Goal: Task Accomplishment & Management: Manage account settings

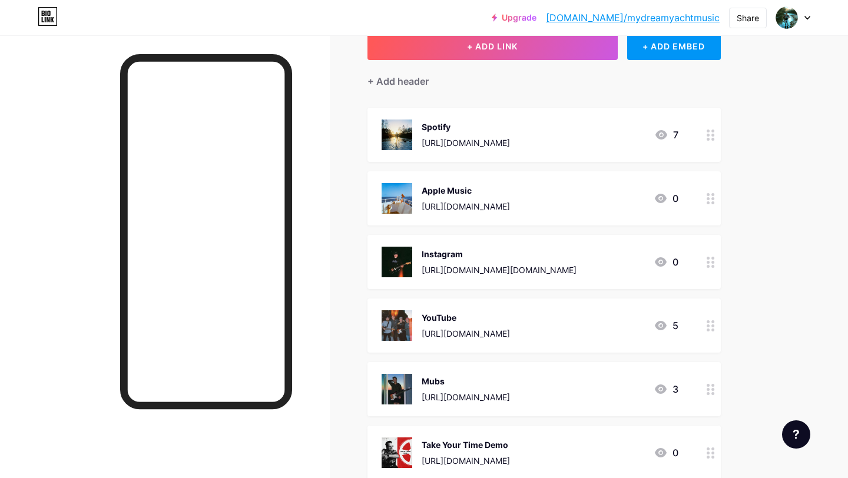
scroll to position [251, 0]
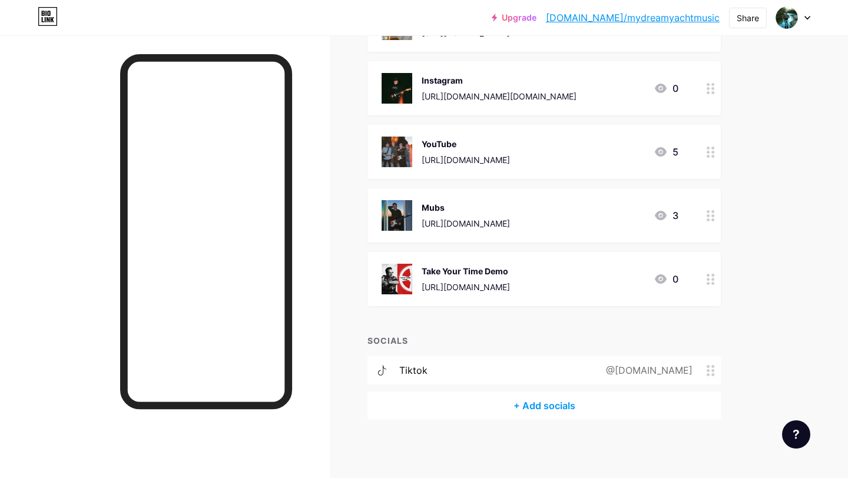
click at [522, 405] on div "+ Add socials" at bounding box center [543, 406] width 353 height 28
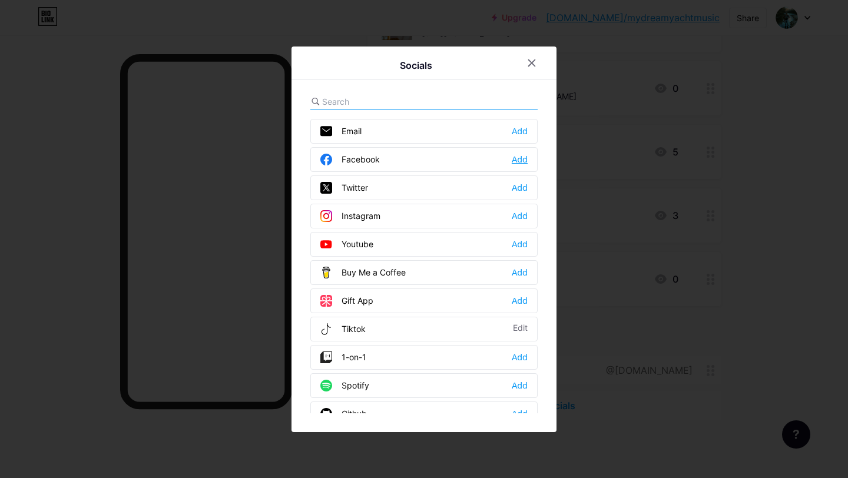
click at [518, 164] on div "Add" at bounding box center [520, 160] width 16 height 12
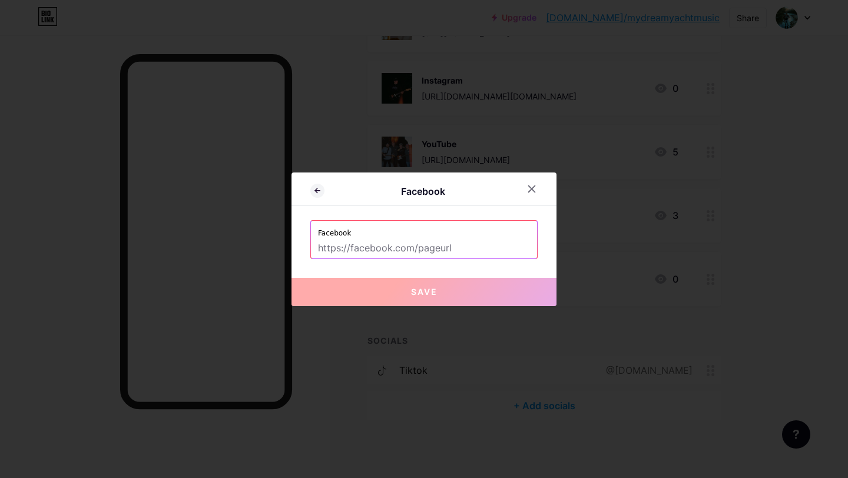
click at [353, 245] on input "text" at bounding box center [424, 249] width 212 height 20
paste input "[URL][DOMAIN_NAME][DOMAIN_NAME]"
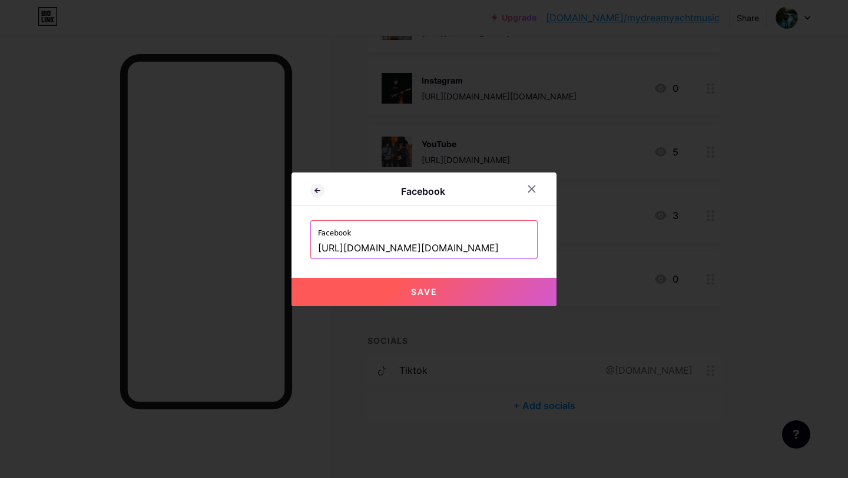
scroll to position [0, 11]
type input "[URL][DOMAIN_NAME][DOMAIN_NAME]"
click at [423, 287] on span "Save" at bounding box center [424, 292] width 27 height 10
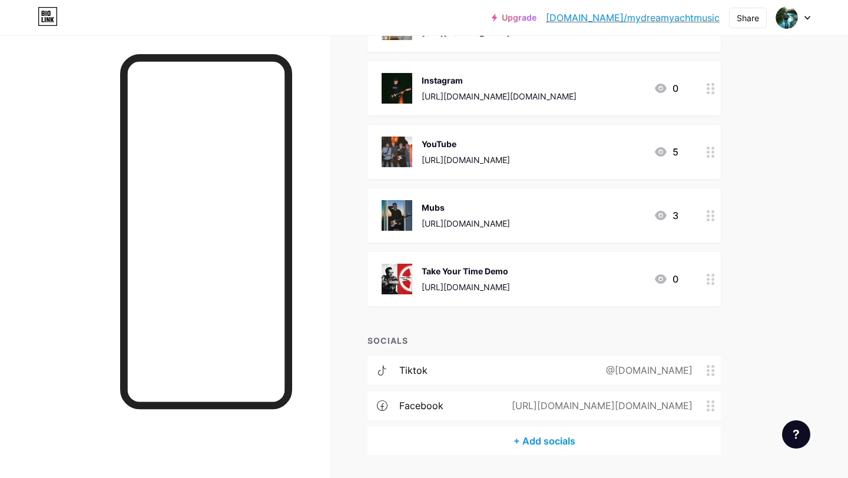
scroll to position [287, 0]
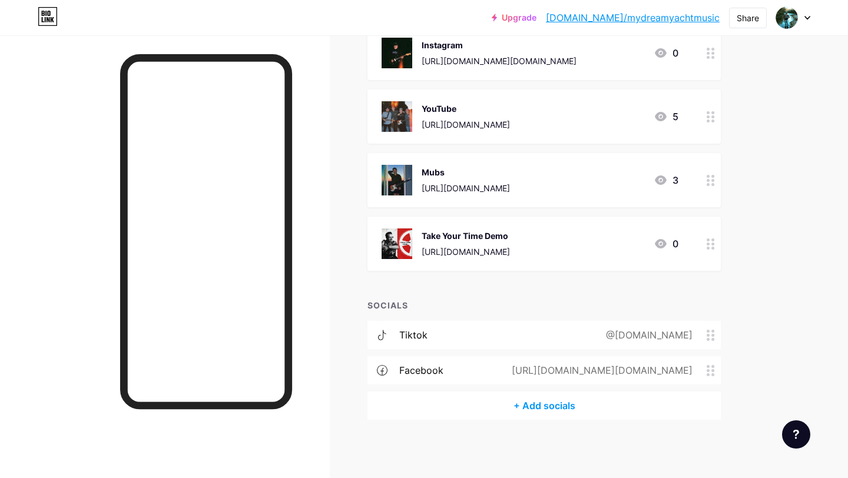
click at [546, 407] on div "+ Add socials" at bounding box center [543, 406] width 353 height 28
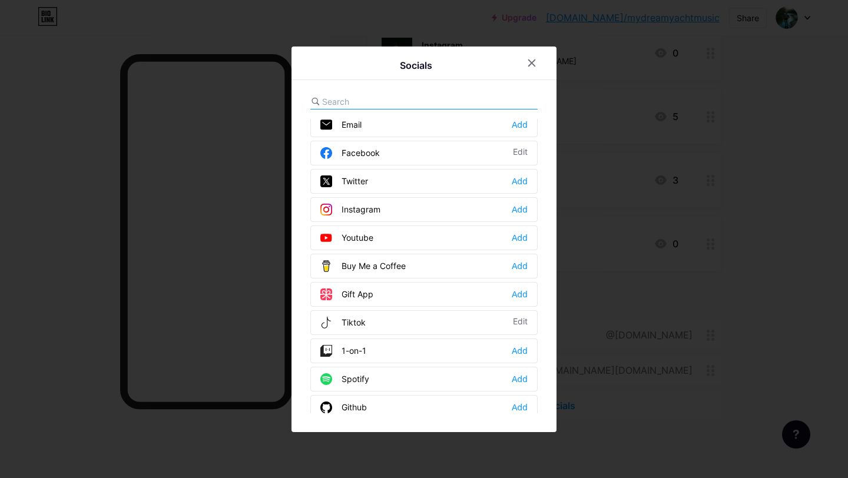
scroll to position [0, 0]
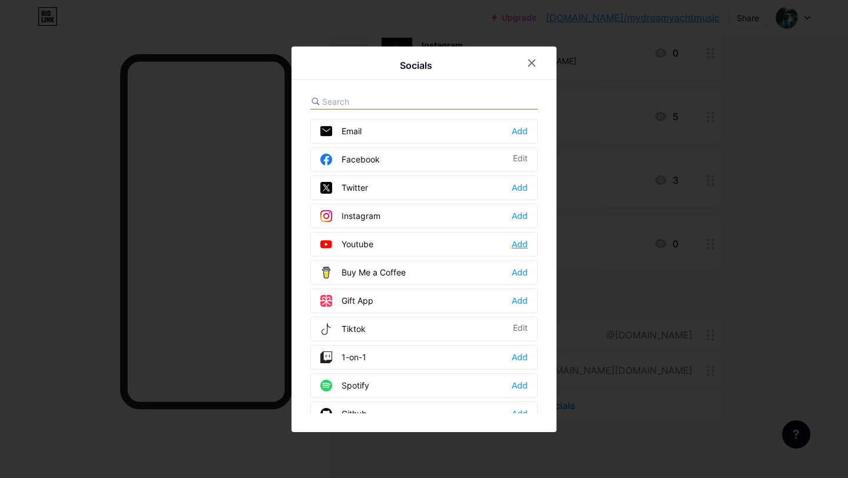
click at [522, 241] on div "Add" at bounding box center [520, 245] width 16 height 12
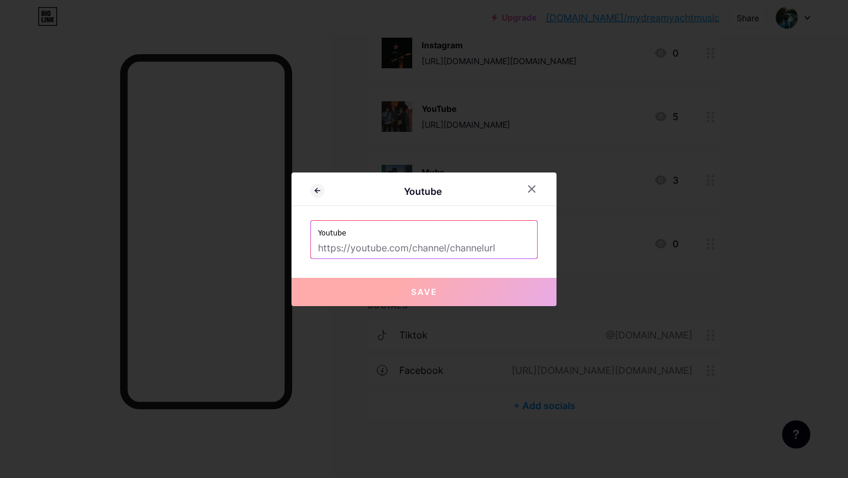
click at [455, 249] on input "text" at bounding box center [424, 249] width 212 height 20
click at [537, 187] on div at bounding box center [531, 188] width 21 height 21
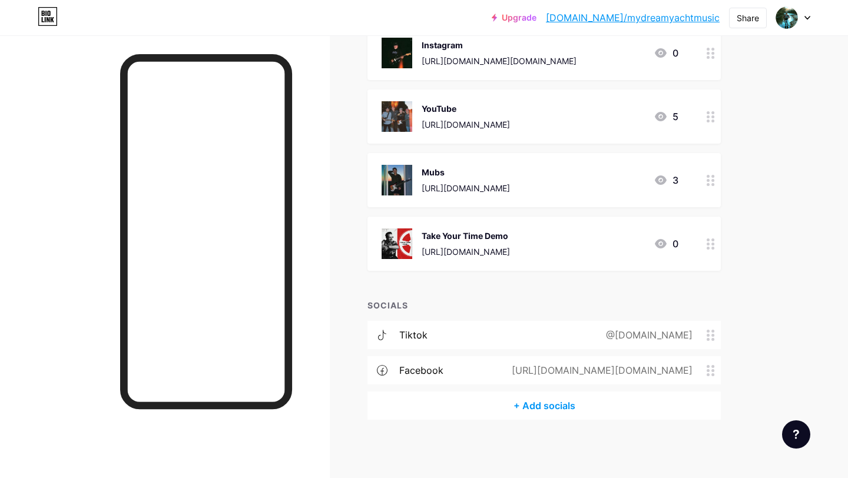
click at [531, 406] on div "+ Add socials" at bounding box center [543, 406] width 353 height 28
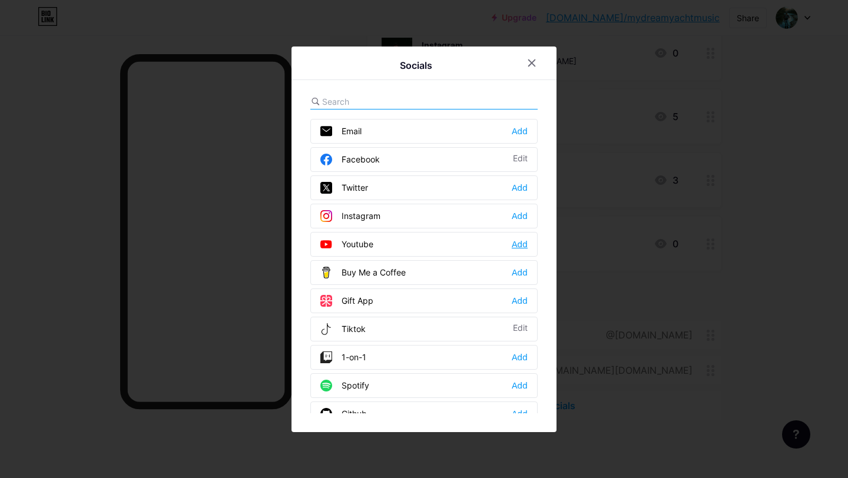
click at [520, 247] on div "Add" at bounding box center [520, 245] width 16 height 12
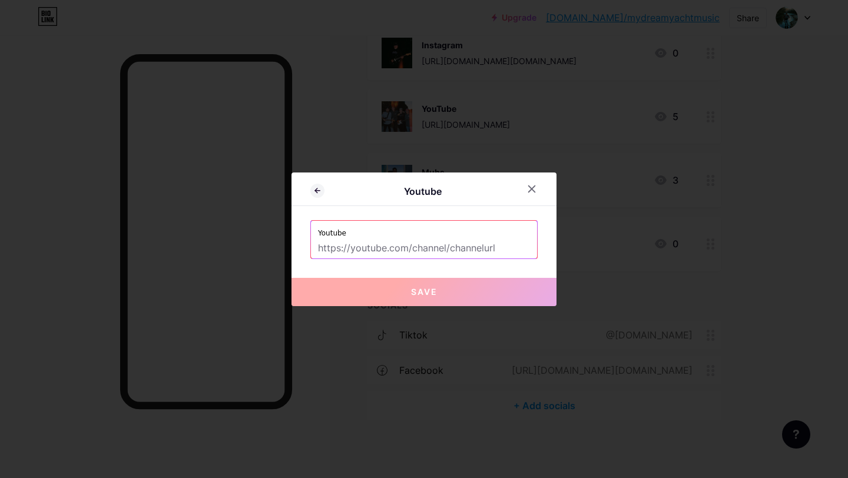
click at [343, 251] on input "text" at bounding box center [424, 249] width 212 height 20
paste input "[URL][DOMAIN_NAME]"
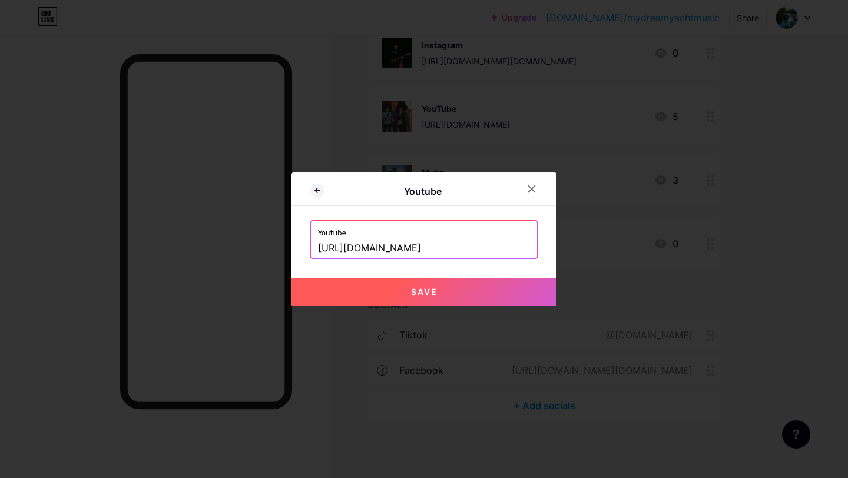
type input "[URL][DOMAIN_NAME]"
click at [453, 296] on button "Save" at bounding box center [424, 292] width 265 height 28
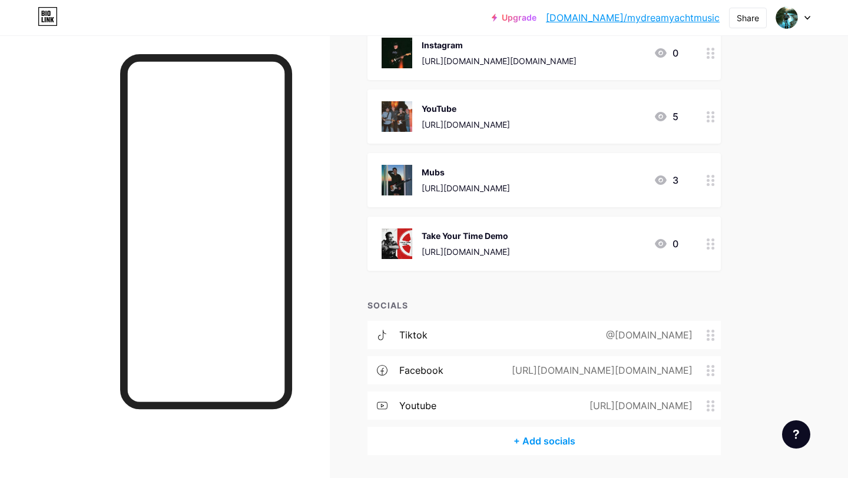
click at [542, 442] on div "+ Add socials" at bounding box center [543, 441] width 353 height 28
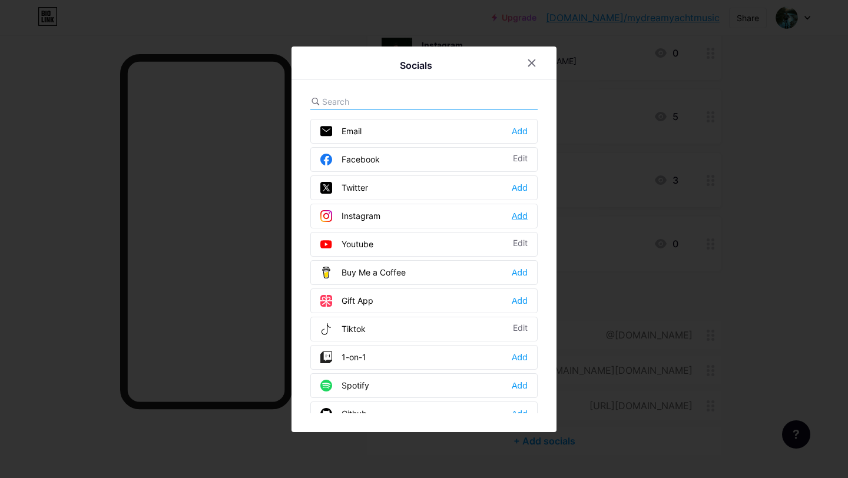
click at [524, 215] on div "Add" at bounding box center [520, 216] width 16 height 12
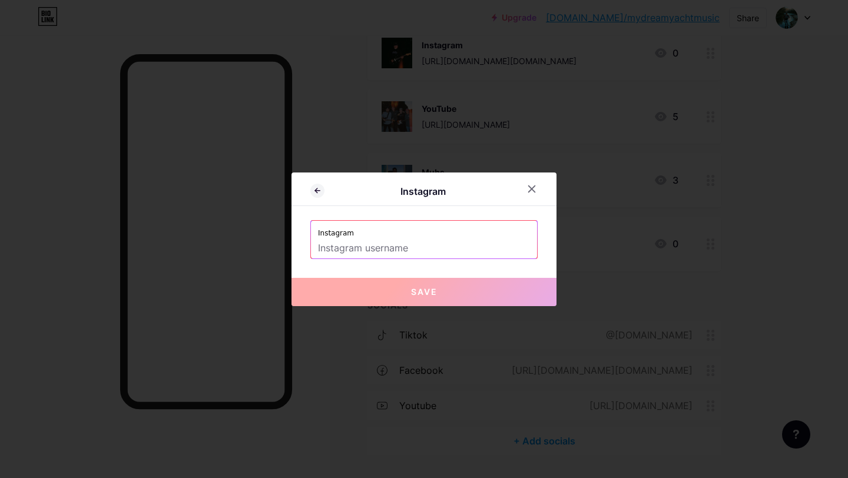
click at [327, 247] on input "text" at bounding box center [424, 249] width 212 height 20
paste input "[DOMAIN_NAME]"
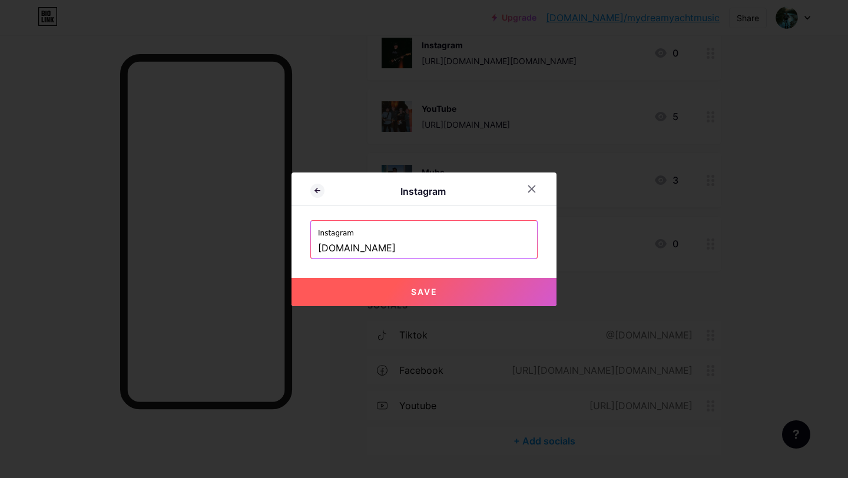
click at [339, 283] on button "Save" at bounding box center [424, 292] width 265 height 28
type input "[URL][DOMAIN_NAME][DOMAIN_NAME]"
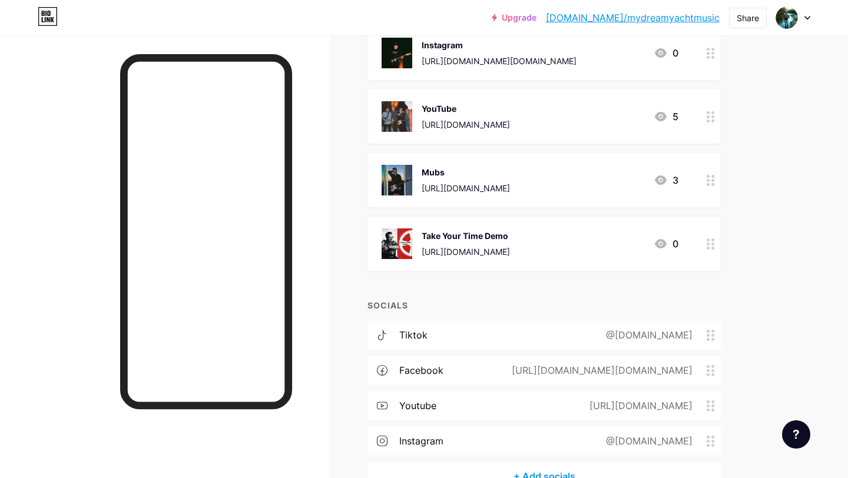
scroll to position [357, 0]
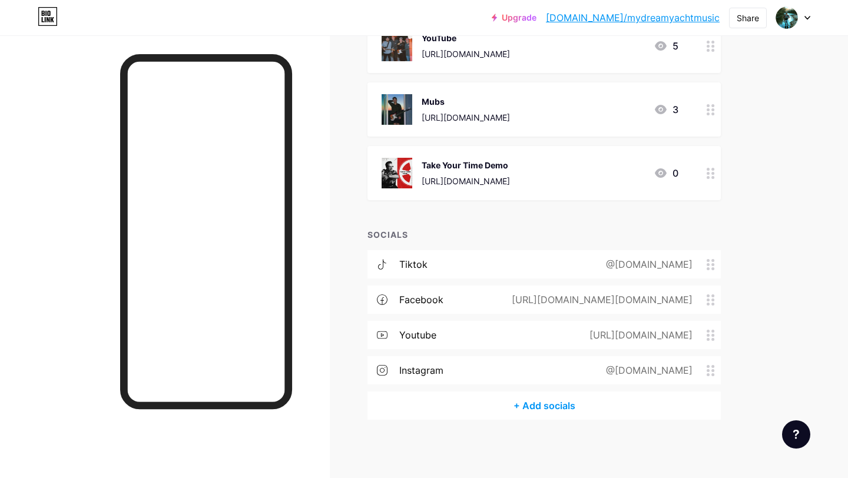
click at [537, 405] on div "+ Add socials" at bounding box center [543, 406] width 353 height 28
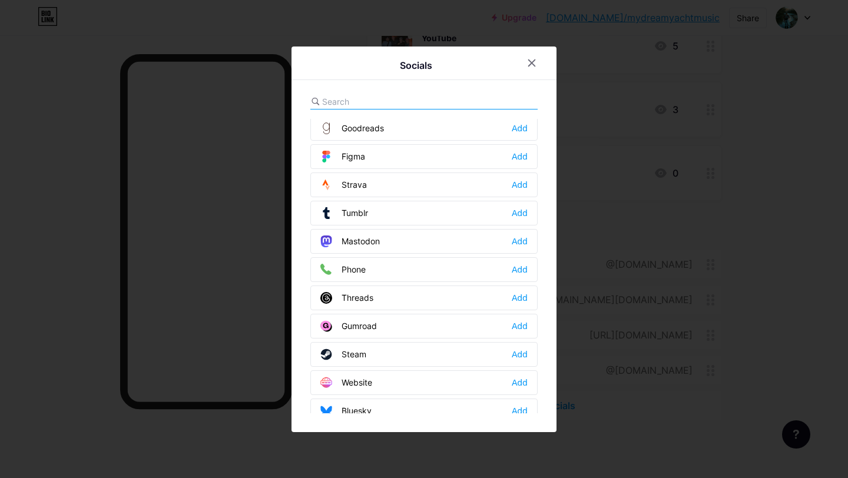
scroll to position [1062, 0]
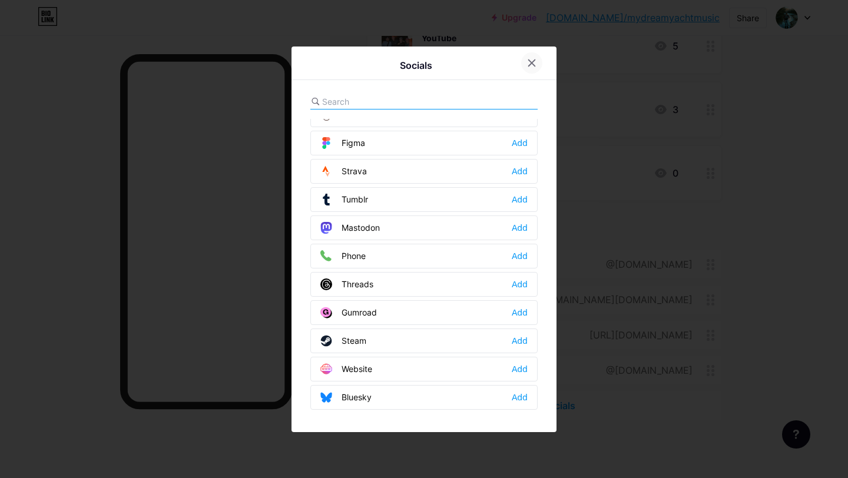
click at [531, 58] on icon at bounding box center [531, 62] width 9 height 9
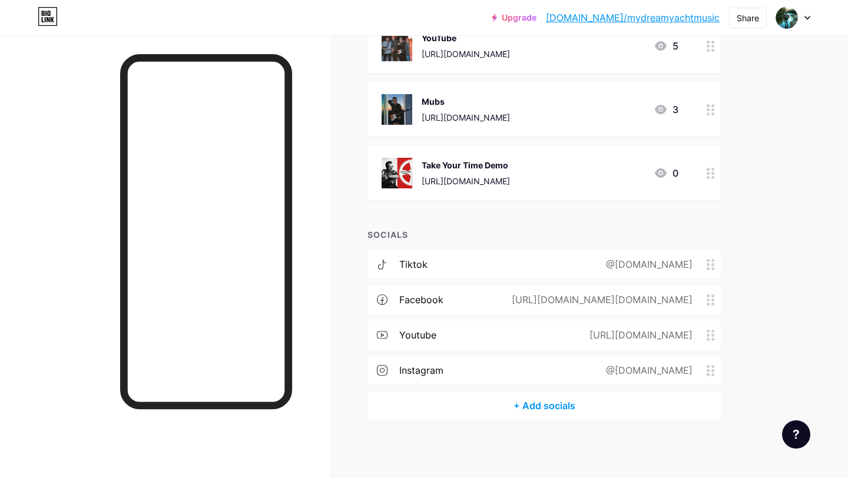
scroll to position [0, 0]
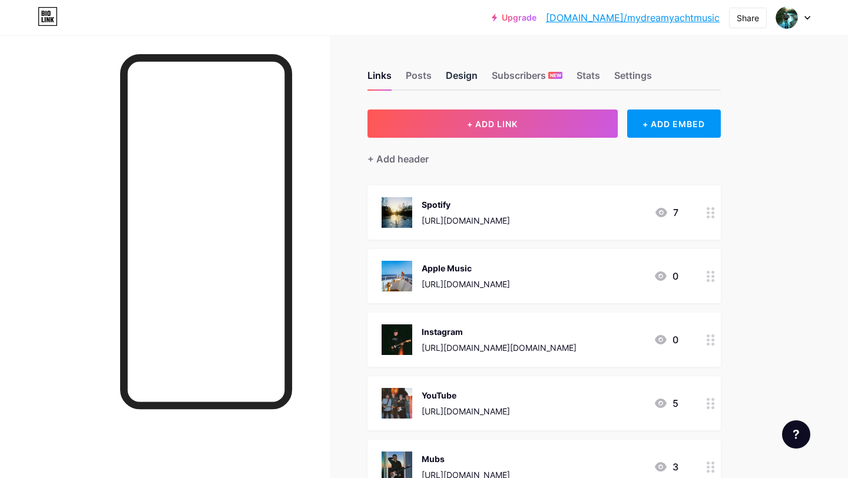
click at [456, 76] on div "Design" at bounding box center [462, 78] width 32 height 21
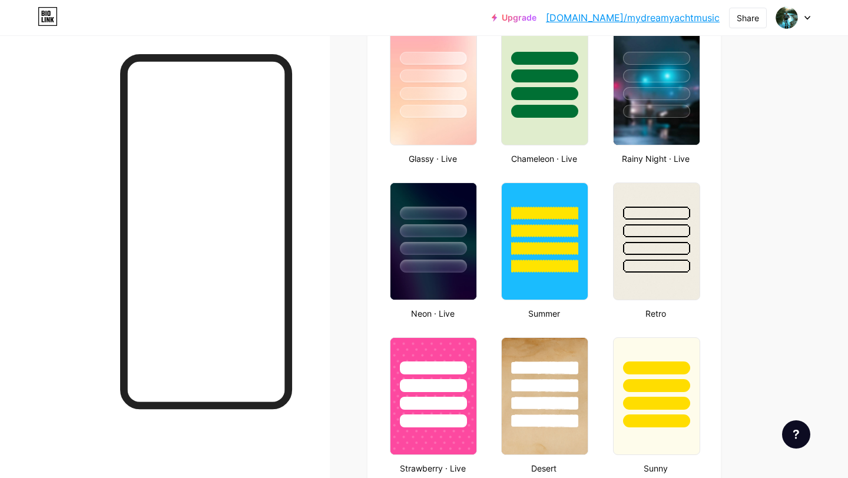
type input "#306515"
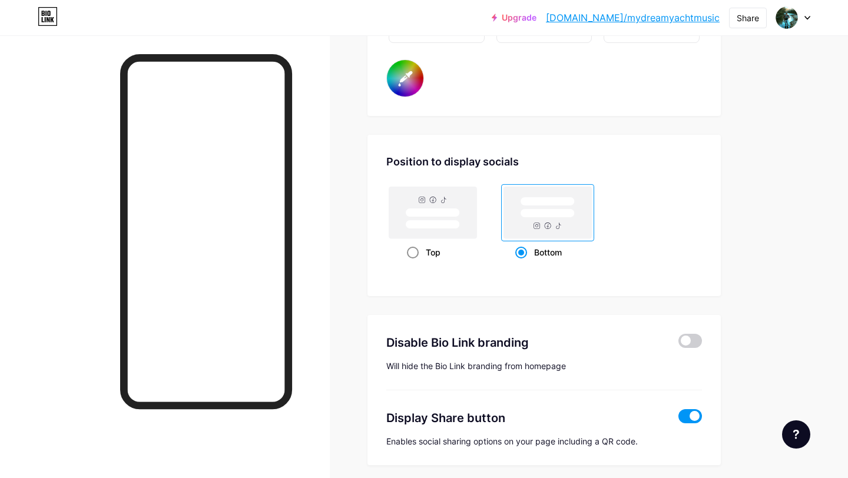
scroll to position [2216, 0]
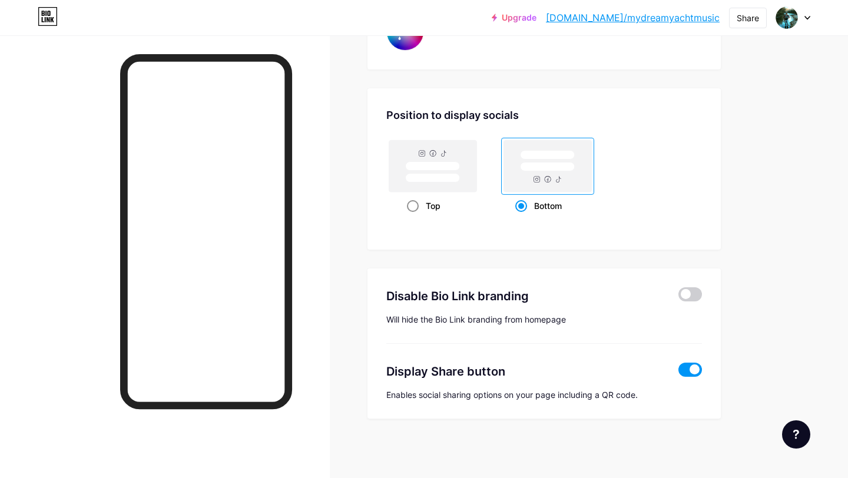
click at [415, 205] on span at bounding box center [413, 206] width 12 height 12
click at [415, 217] on input "Top" at bounding box center [411, 221] width 8 height 8
radio input "true"
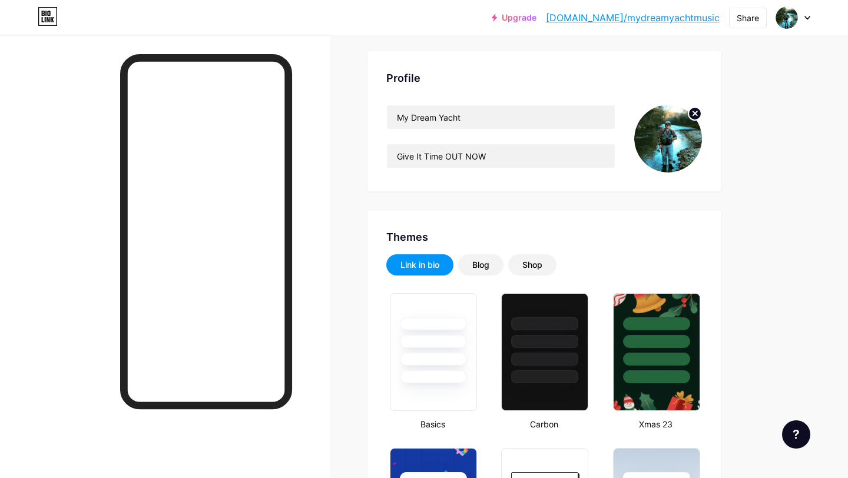
scroll to position [0, 0]
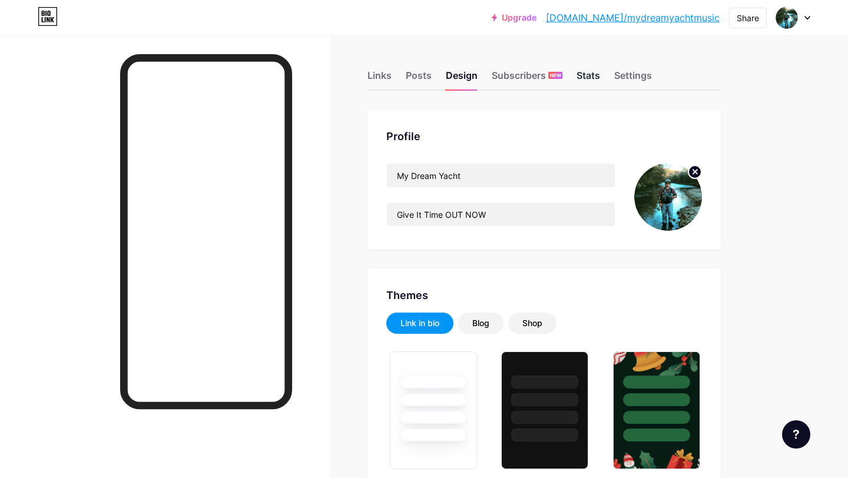
click at [586, 71] on div "Stats" at bounding box center [589, 78] width 24 height 21
